Goal: Find specific page/section: Find specific page/section

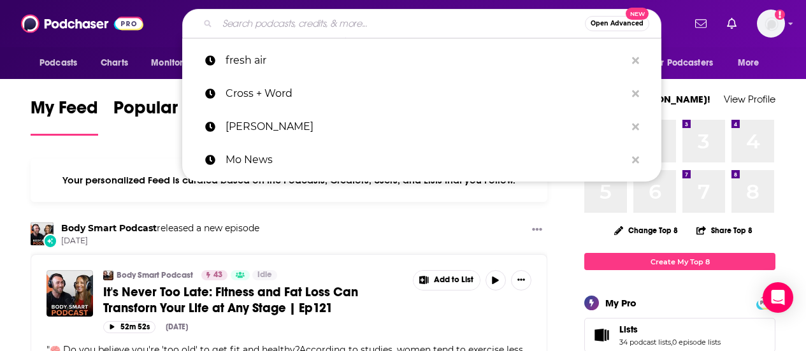
click at [283, 21] on input "Search podcasts, credits, & more..." at bounding box center [400, 23] width 367 height 20
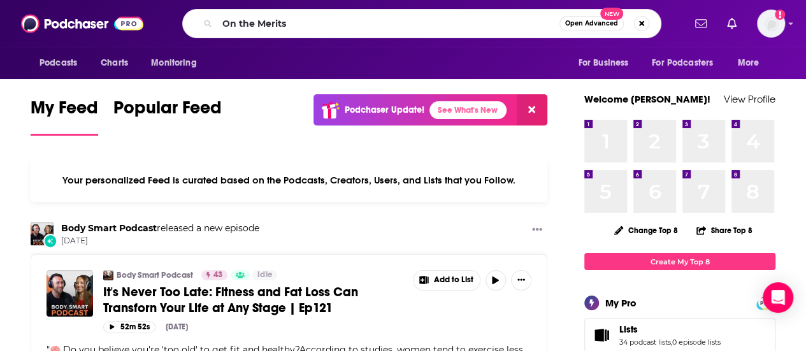
type input "On the Merits"
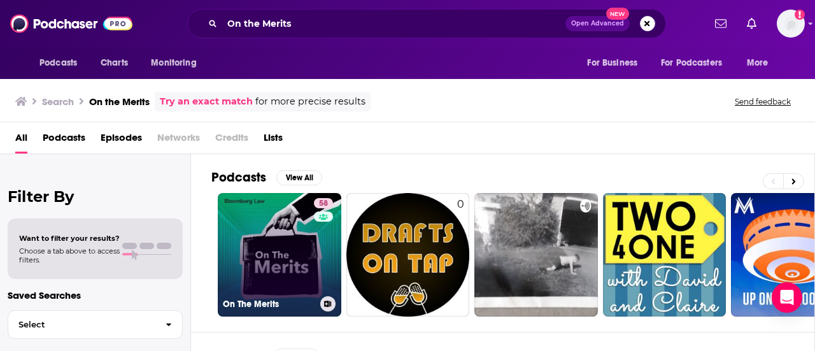
click at [308, 239] on link "58 On The Merits" at bounding box center [280, 255] width 124 height 124
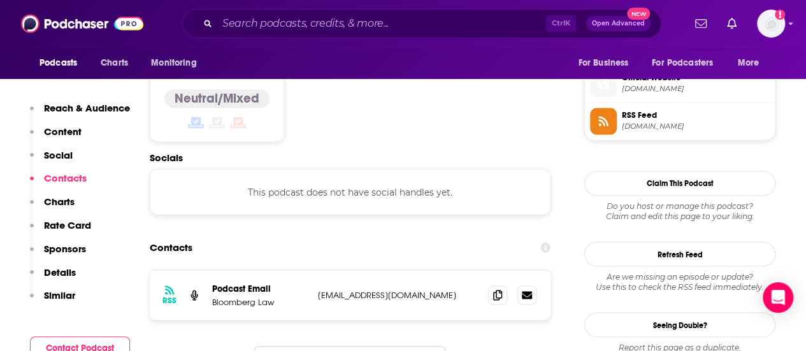
scroll to position [1046, 0]
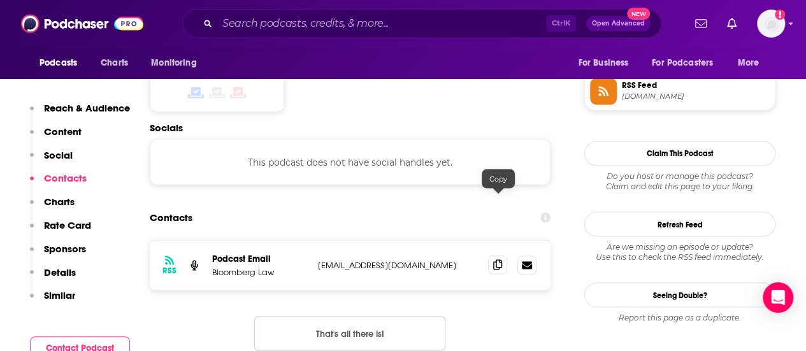
click at [496, 259] on icon at bounding box center [497, 264] width 9 height 10
